Goal: Task Accomplishment & Management: Manage account settings

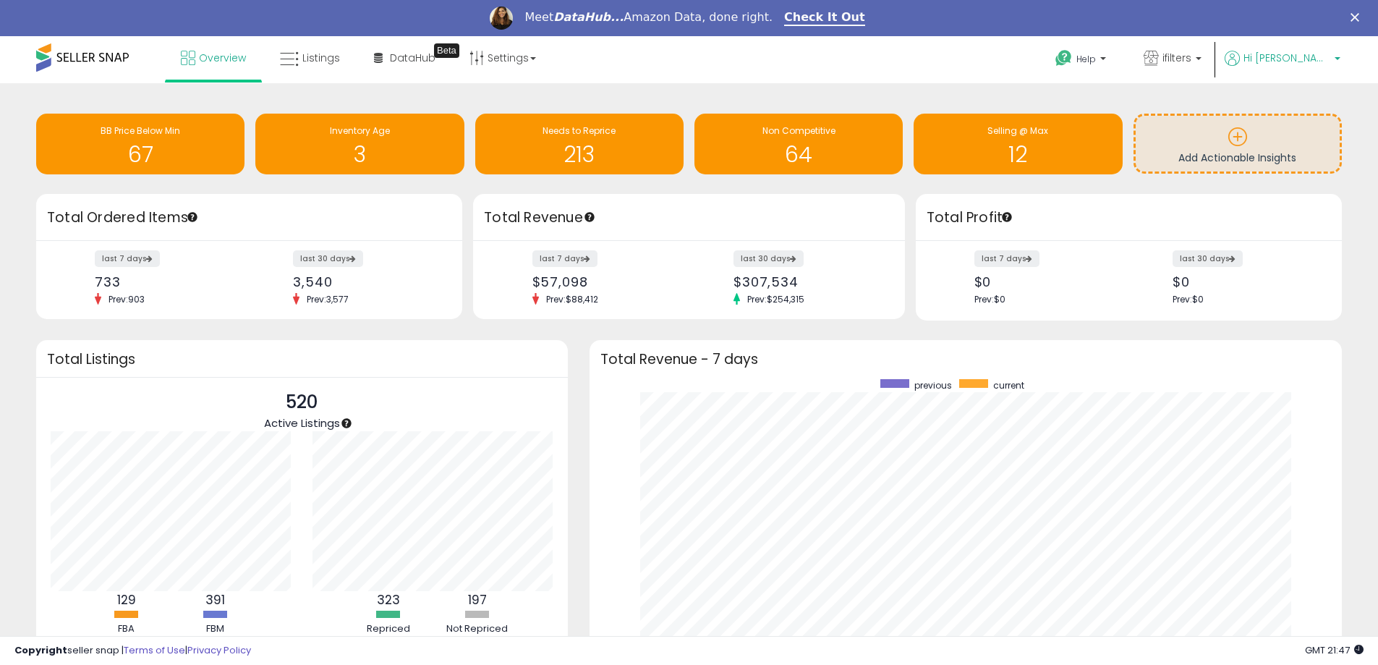
click at [1326, 57] on span "Hi [PERSON_NAME]" at bounding box center [1286, 58] width 87 height 14
click at [1312, 111] on link "Account" at bounding box center [1307, 113] width 38 height 14
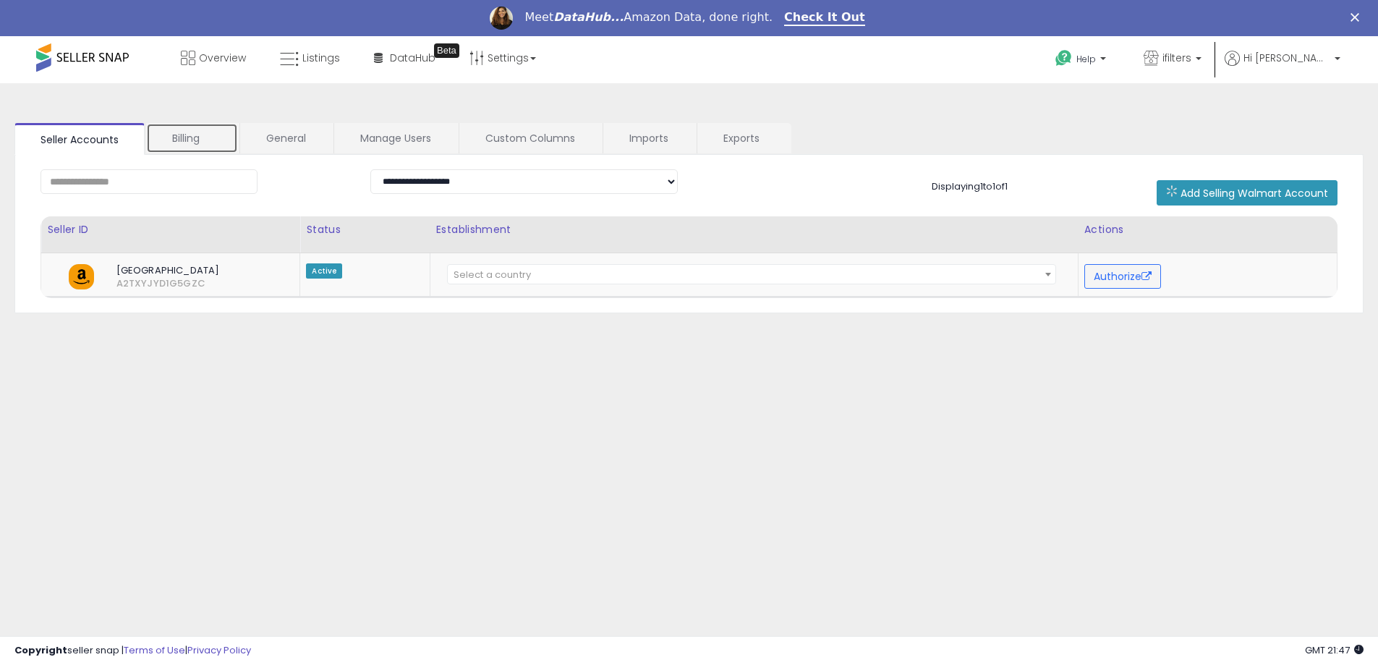
click at [190, 135] on link "Billing" at bounding box center [192, 138] width 92 height 30
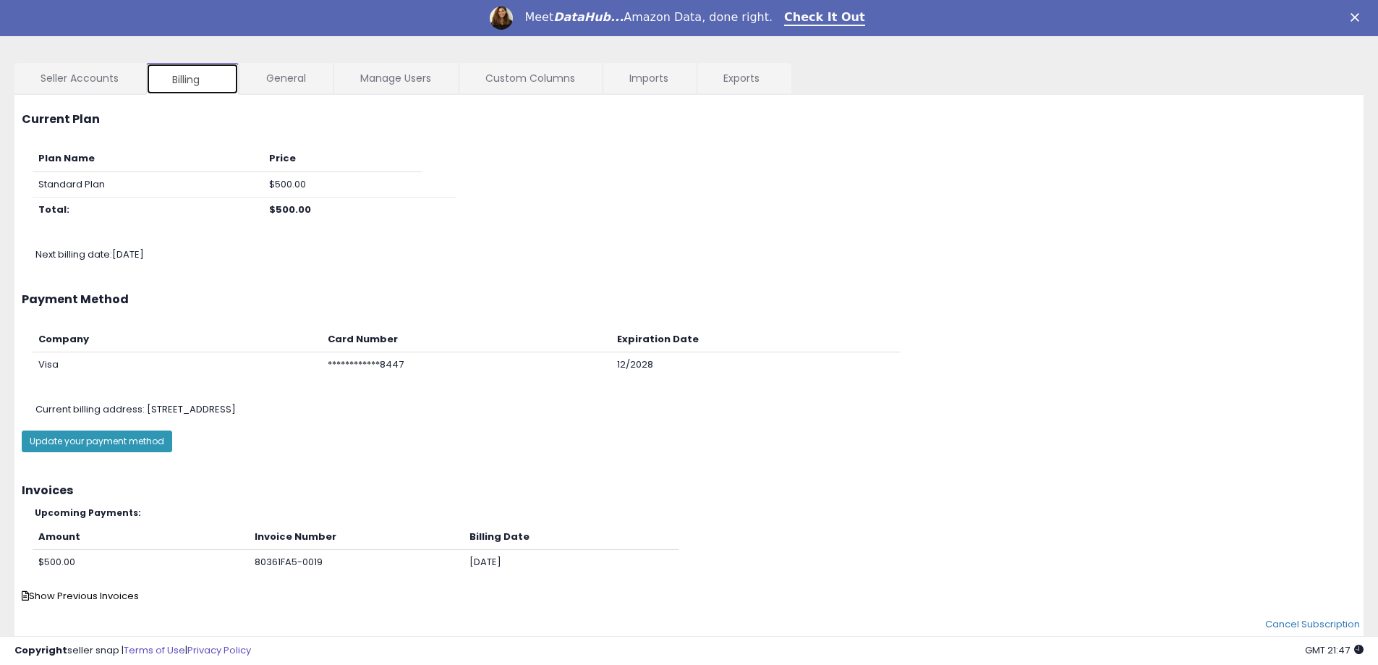
scroll to position [106, 0]
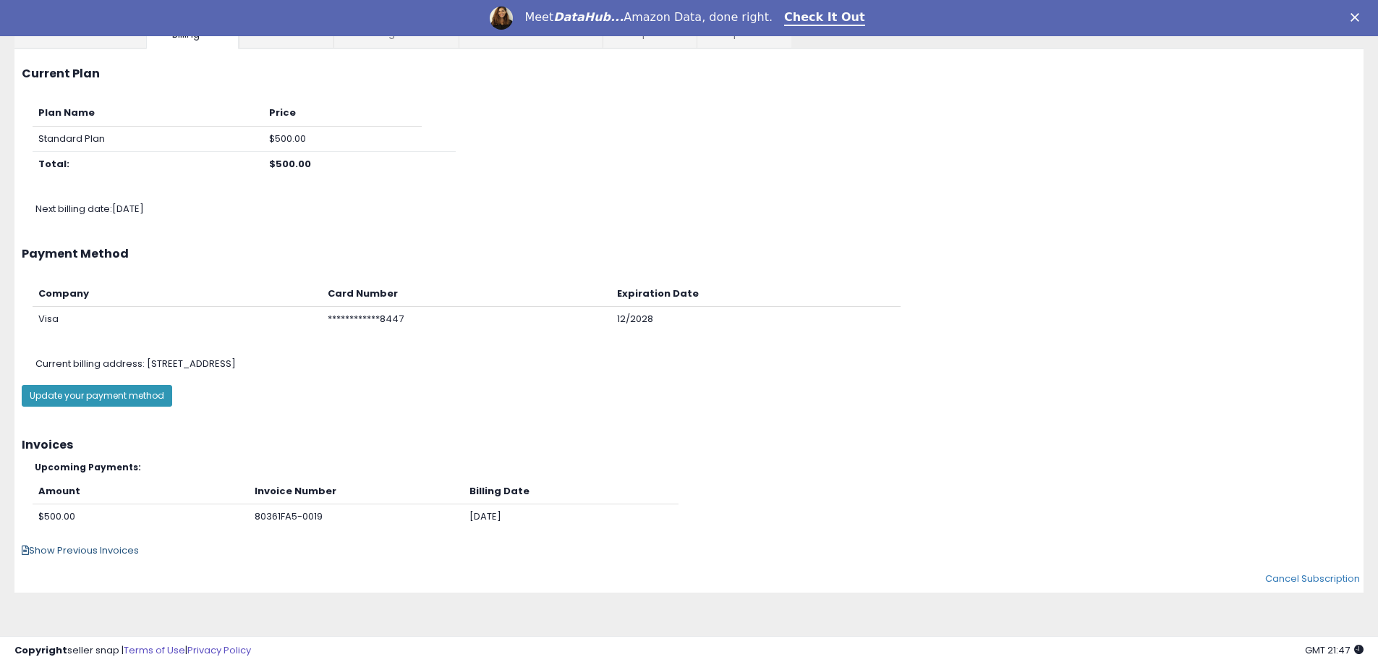
click at [101, 549] on span "Show Previous Invoices" at bounding box center [80, 550] width 117 height 14
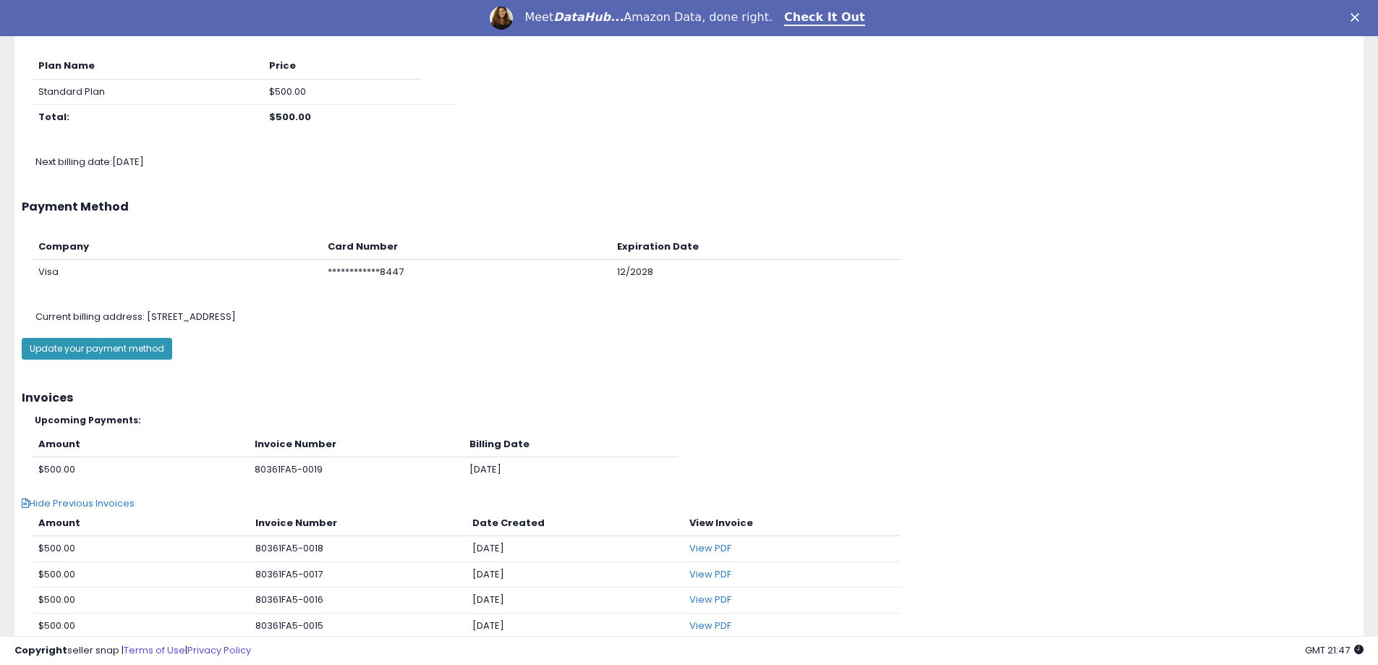
scroll to position [178, 0]
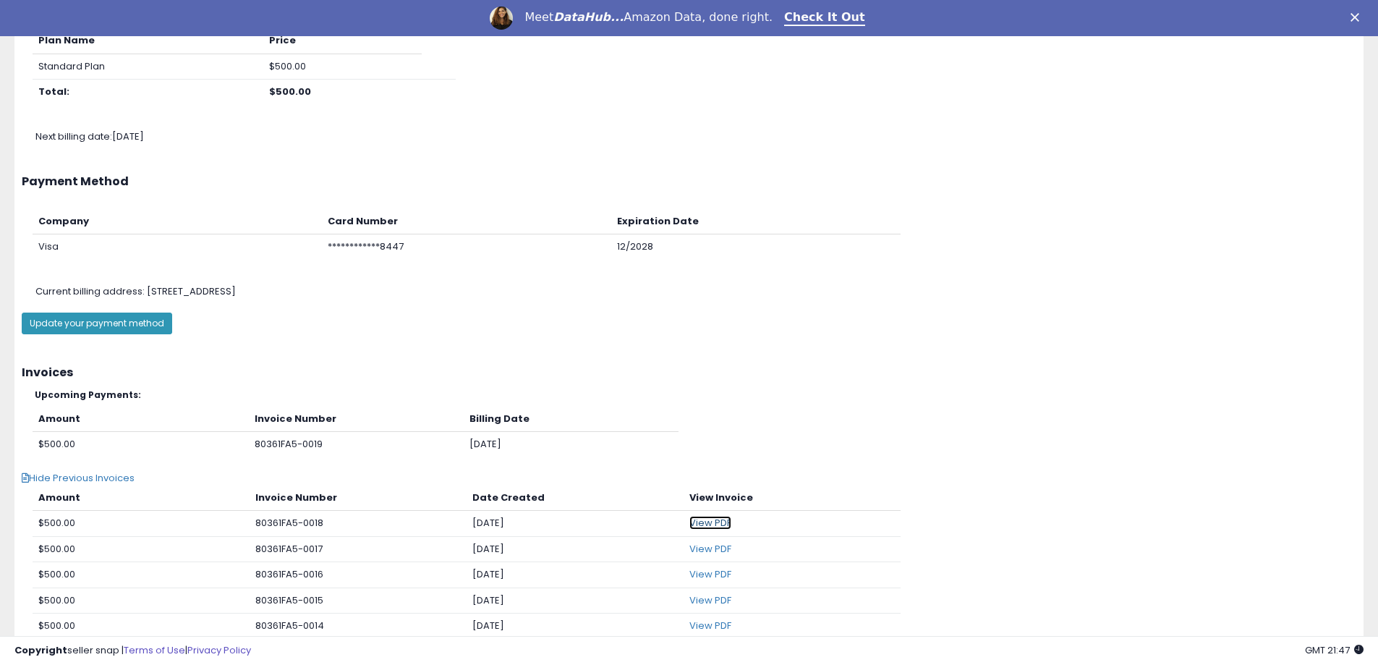
click at [716, 521] on link "View PDF" at bounding box center [710, 523] width 42 height 14
click at [1359, 17] on icon "Close" at bounding box center [1354, 17] width 9 height 9
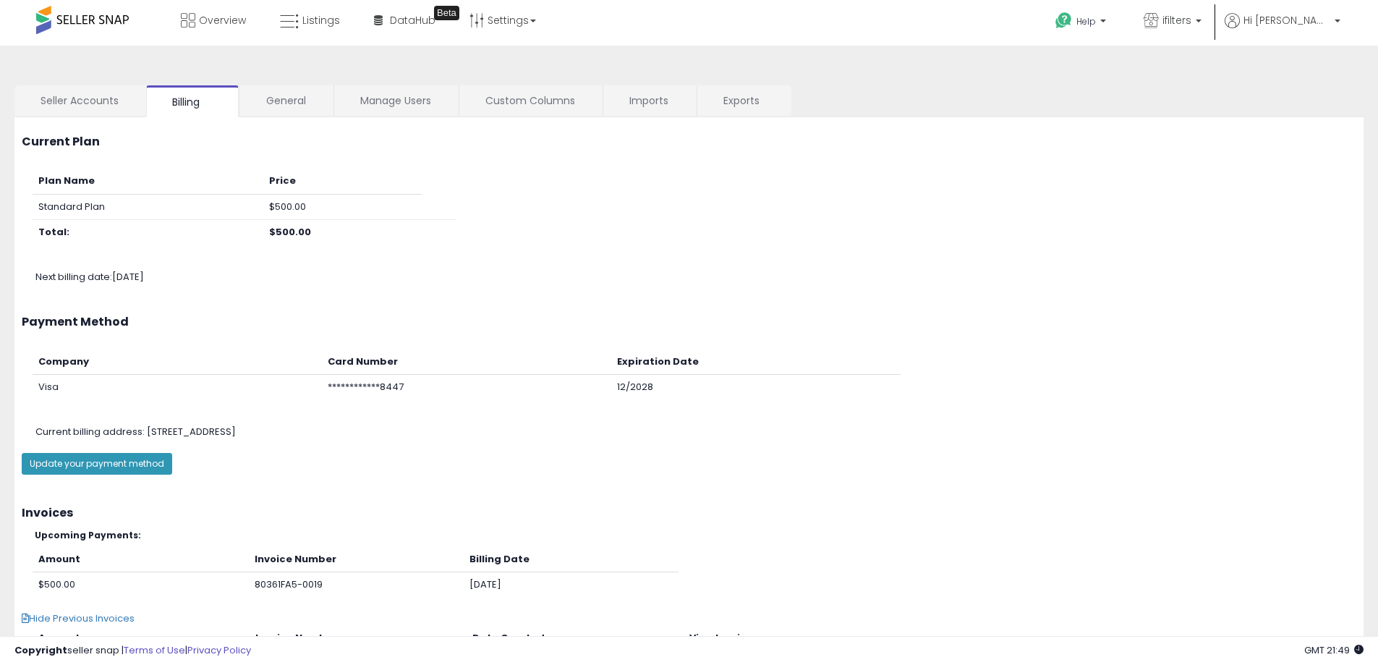
scroll to position [0, 0]
click at [1334, 26] on b at bounding box center [1337, 26] width 6 height 10
click at [1315, 146] on link "Logout" at bounding box center [1308, 153] width 32 height 14
